Goal: Task Accomplishment & Management: Complete application form

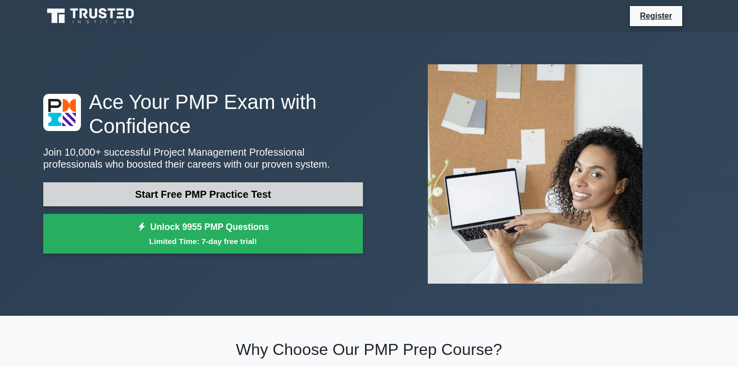
click at [232, 190] on link "Start Free PMP Practice Test" at bounding box center [203, 194] width 320 height 24
